Goal: Task Accomplishment & Management: Use online tool/utility

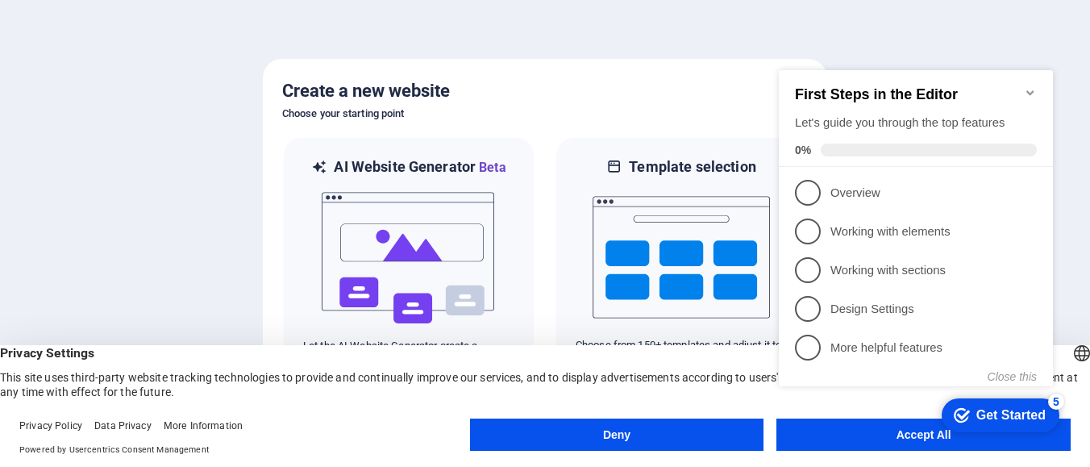
click div "checkmark Get Started 5 First Steps in the Editor Let's guide you through the t…"
click at [1035, 87] on icon "Minimize checklist" at bounding box center [1030, 92] width 13 height 13
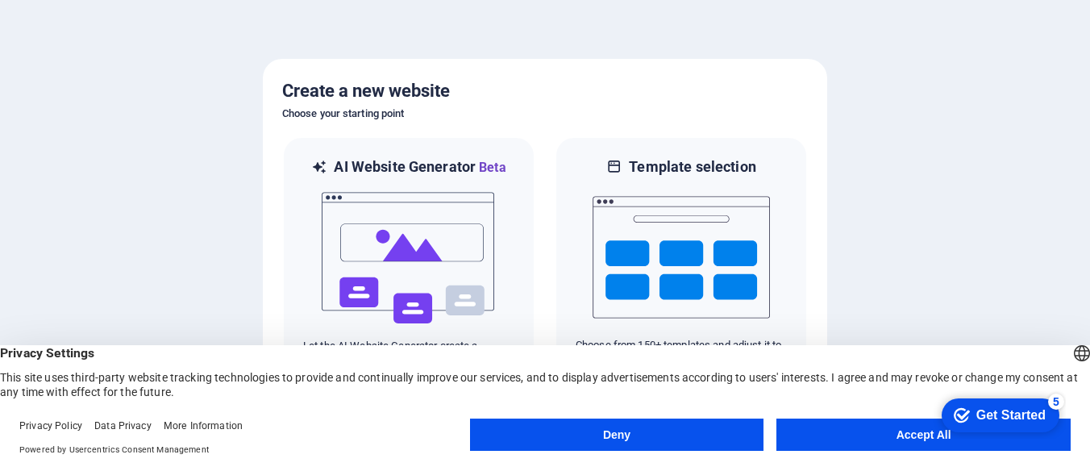
click at [917, 443] on button "Accept All" at bounding box center [923, 434] width 294 height 32
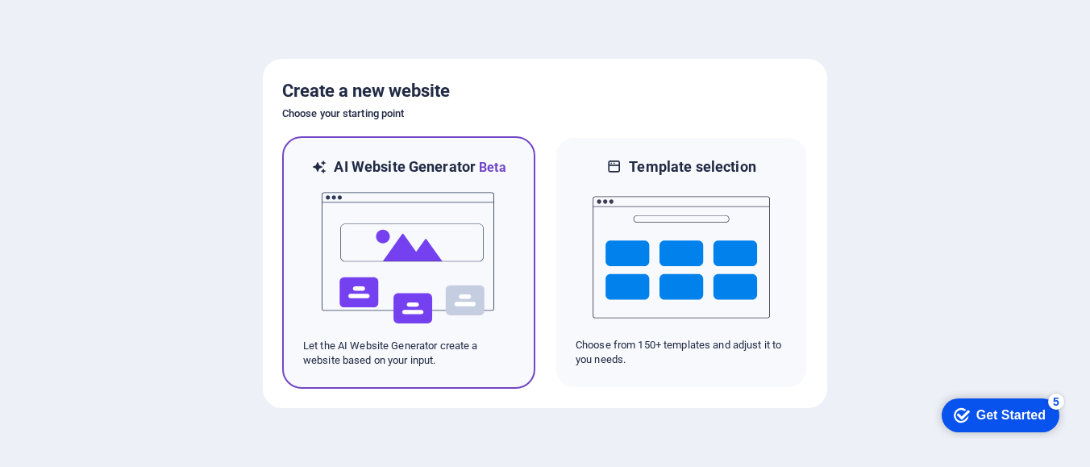
click at [372, 230] on img at bounding box center [408, 257] width 177 height 161
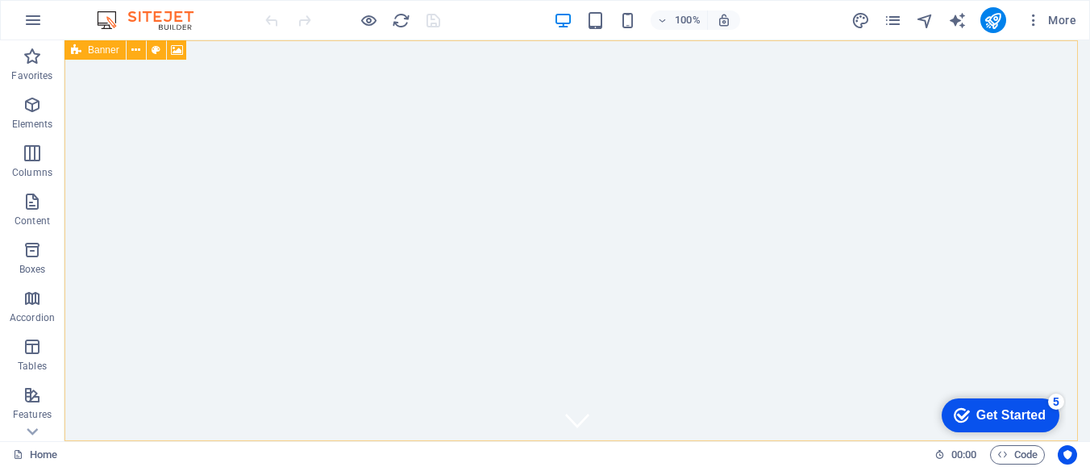
click at [96, 51] on span "Banner" at bounding box center [103, 50] width 31 height 10
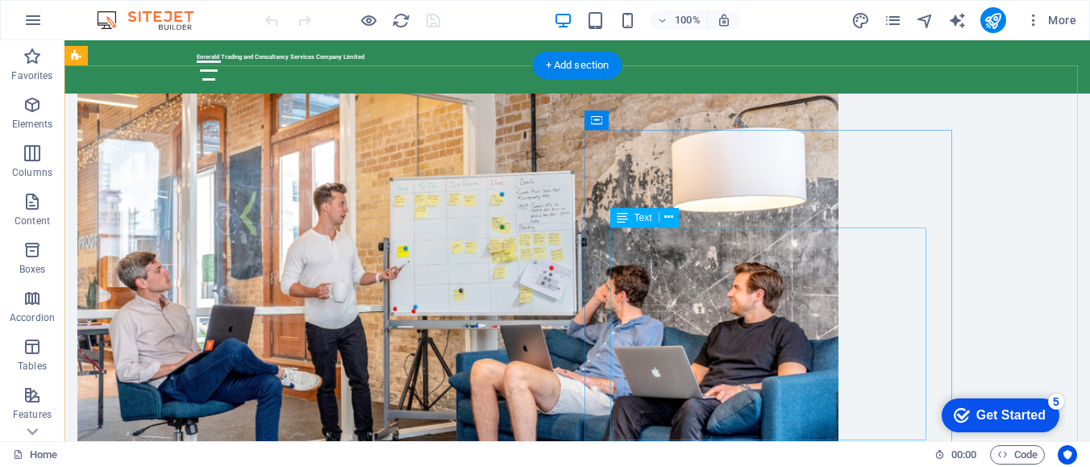
scroll to position [302, 0]
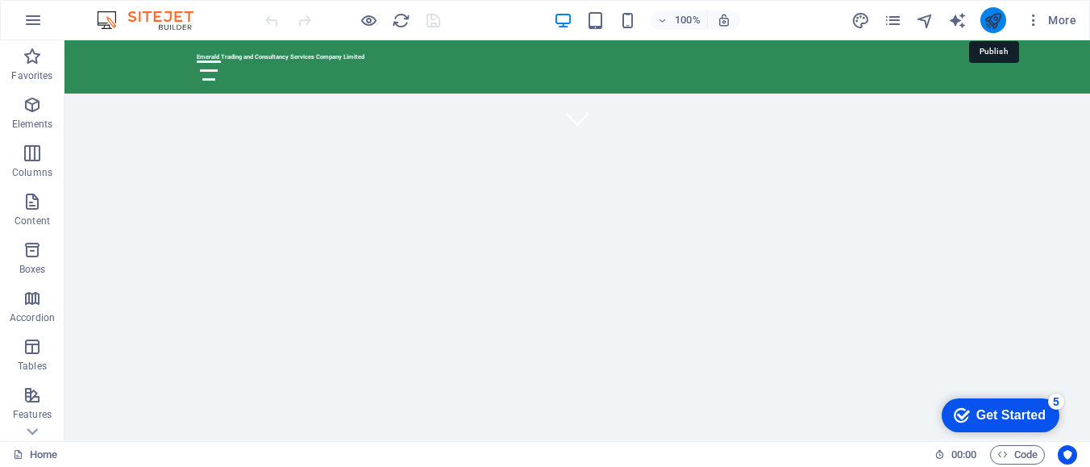
click at [990, 19] on icon "publish" at bounding box center [993, 20] width 19 height 19
